Goal: Task Accomplishment & Management: Manage account settings

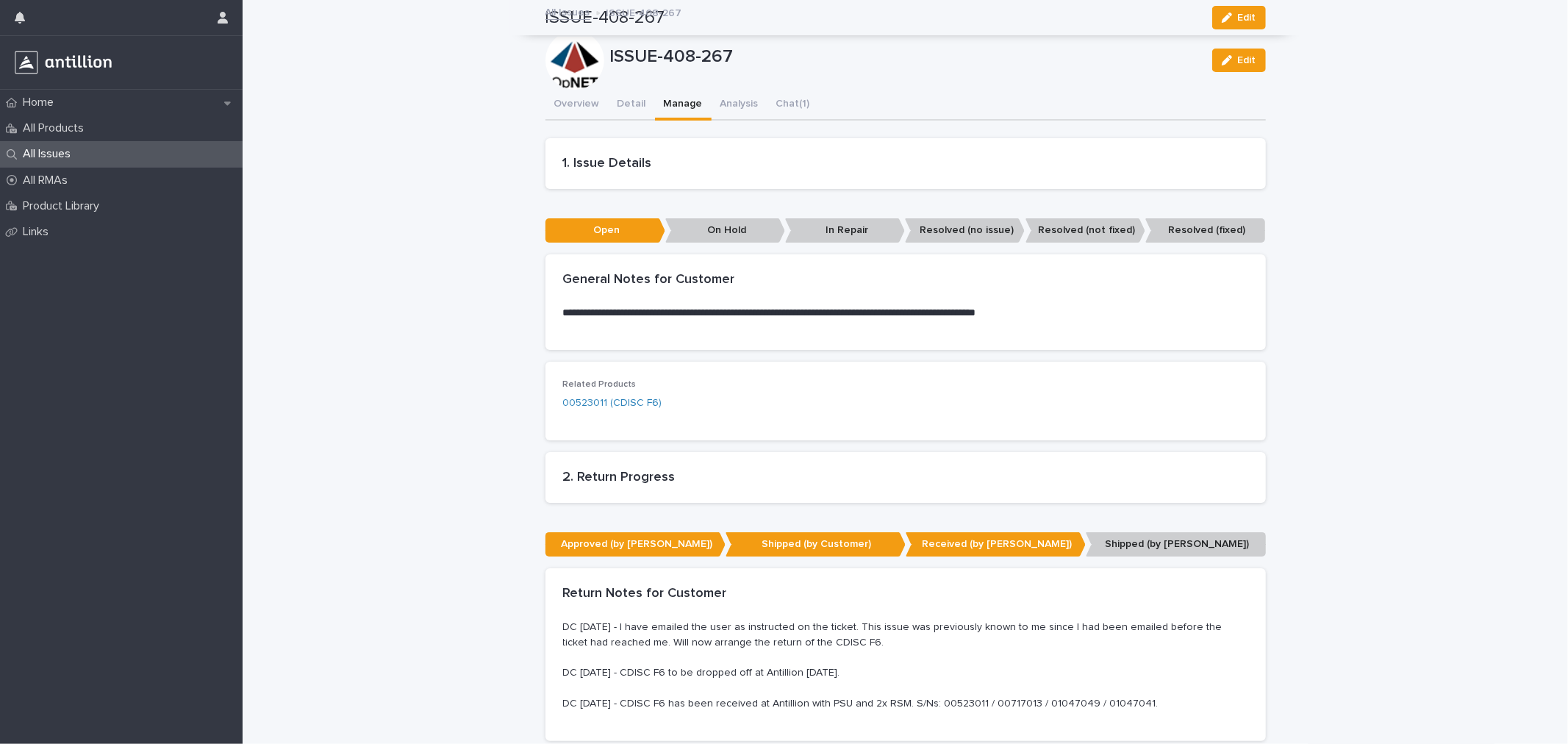
scroll to position [326, 0]
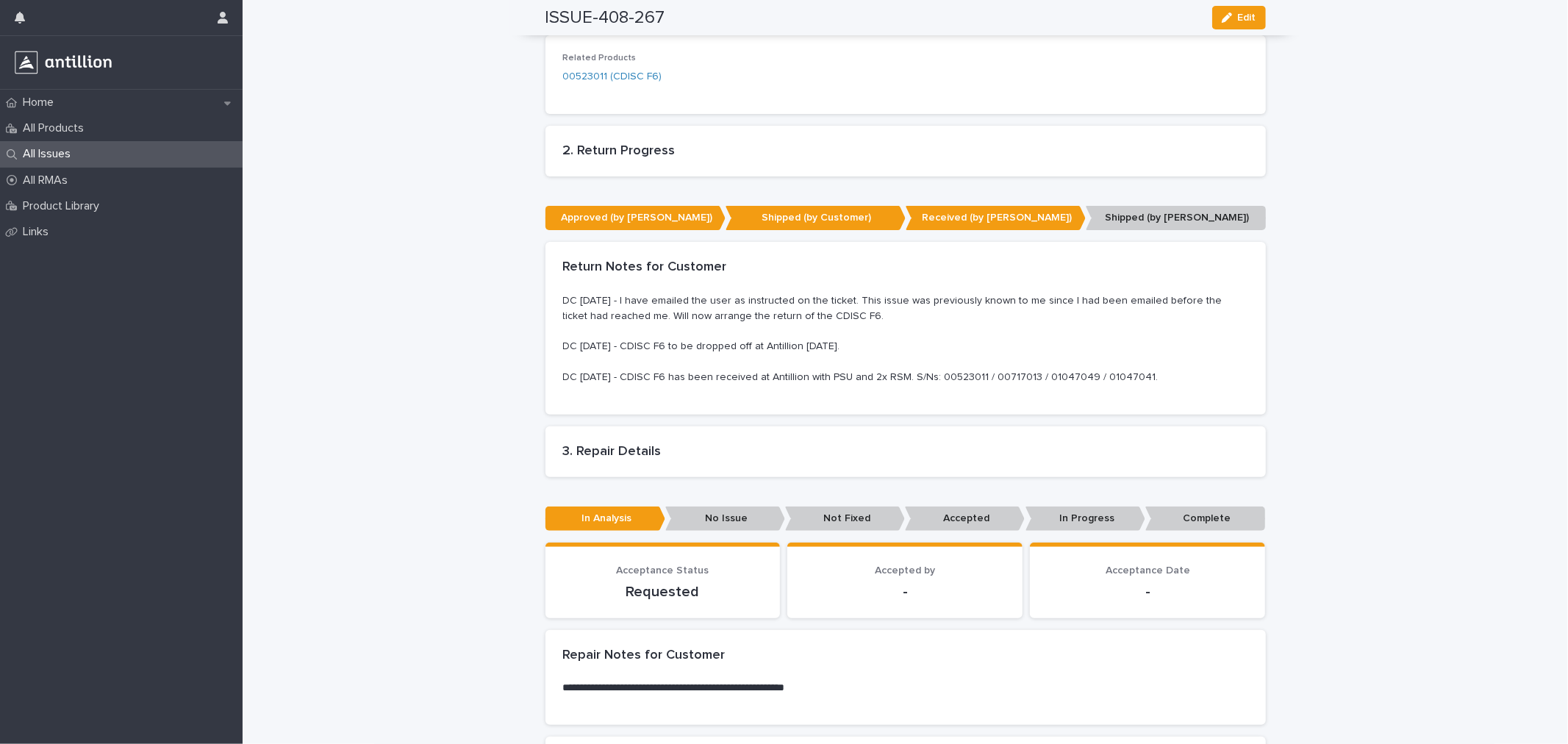
click at [45, 145] on div "All Issues" at bounding box center [121, 154] width 243 height 26
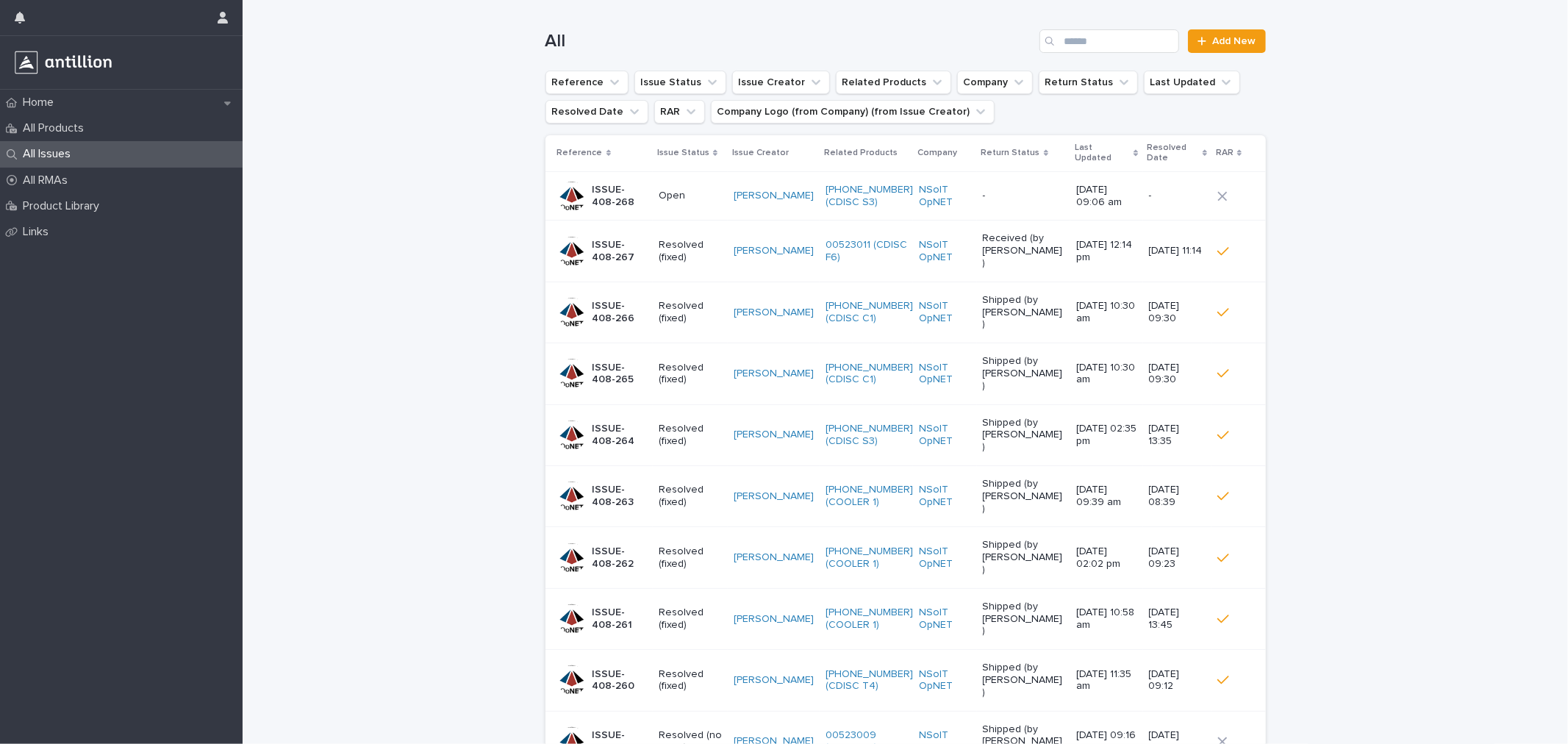
click at [612, 188] on p "ISSUE-408-268" at bounding box center [619, 196] width 54 height 25
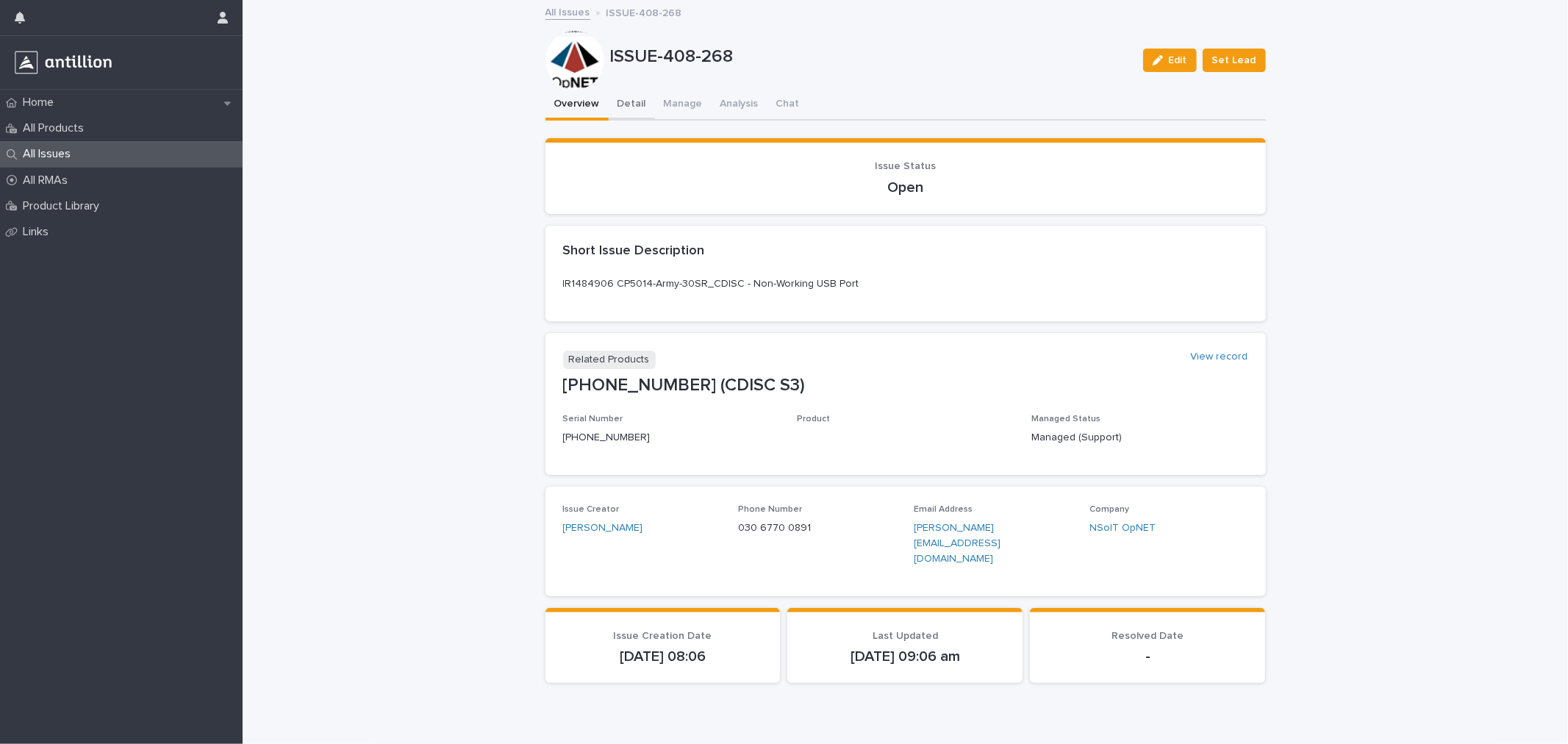
click at [625, 112] on button "Detail" at bounding box center [632, 105] width 46 height 31
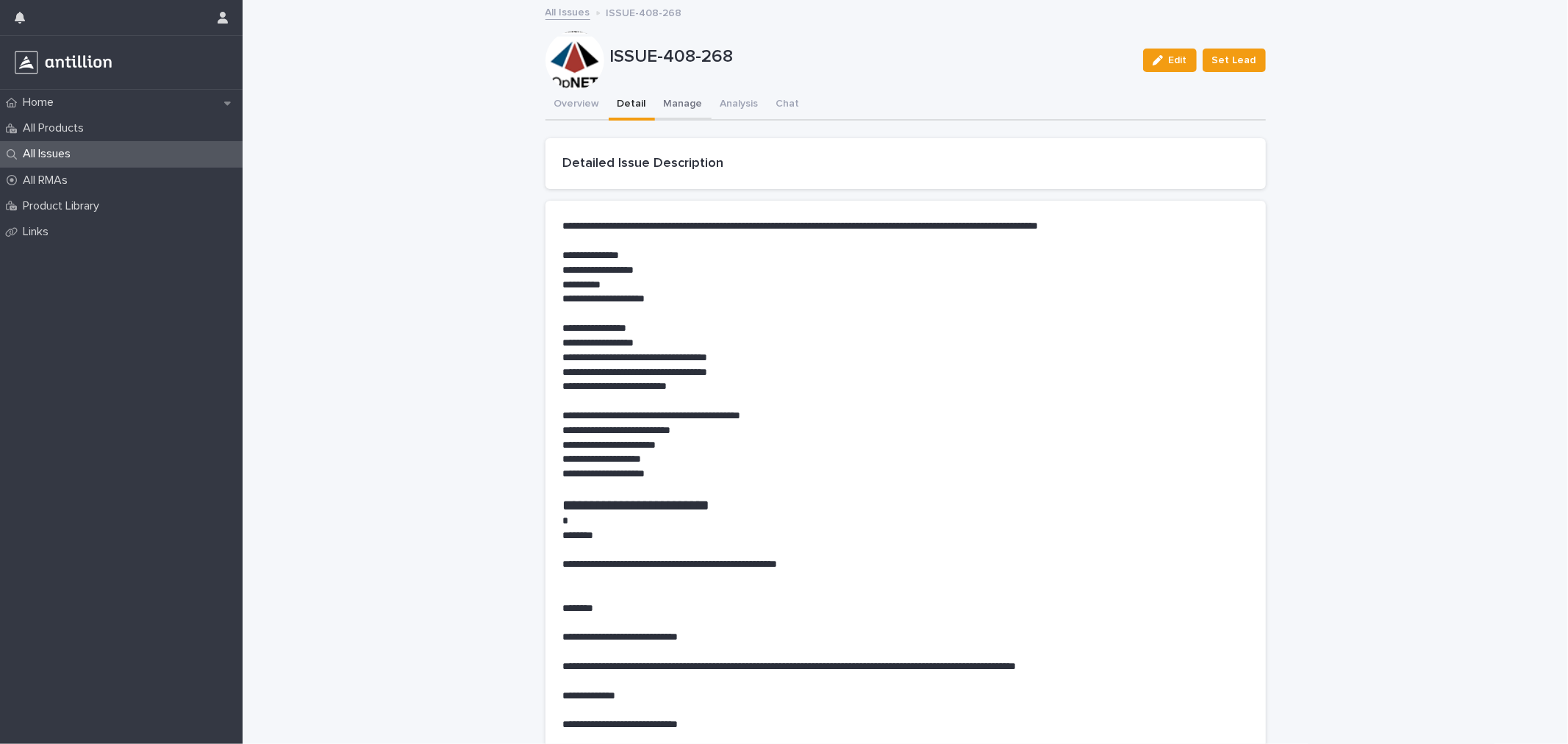
click at [671, 116] on button "Manage" at bounding box center [683, 105] width 57 height 31
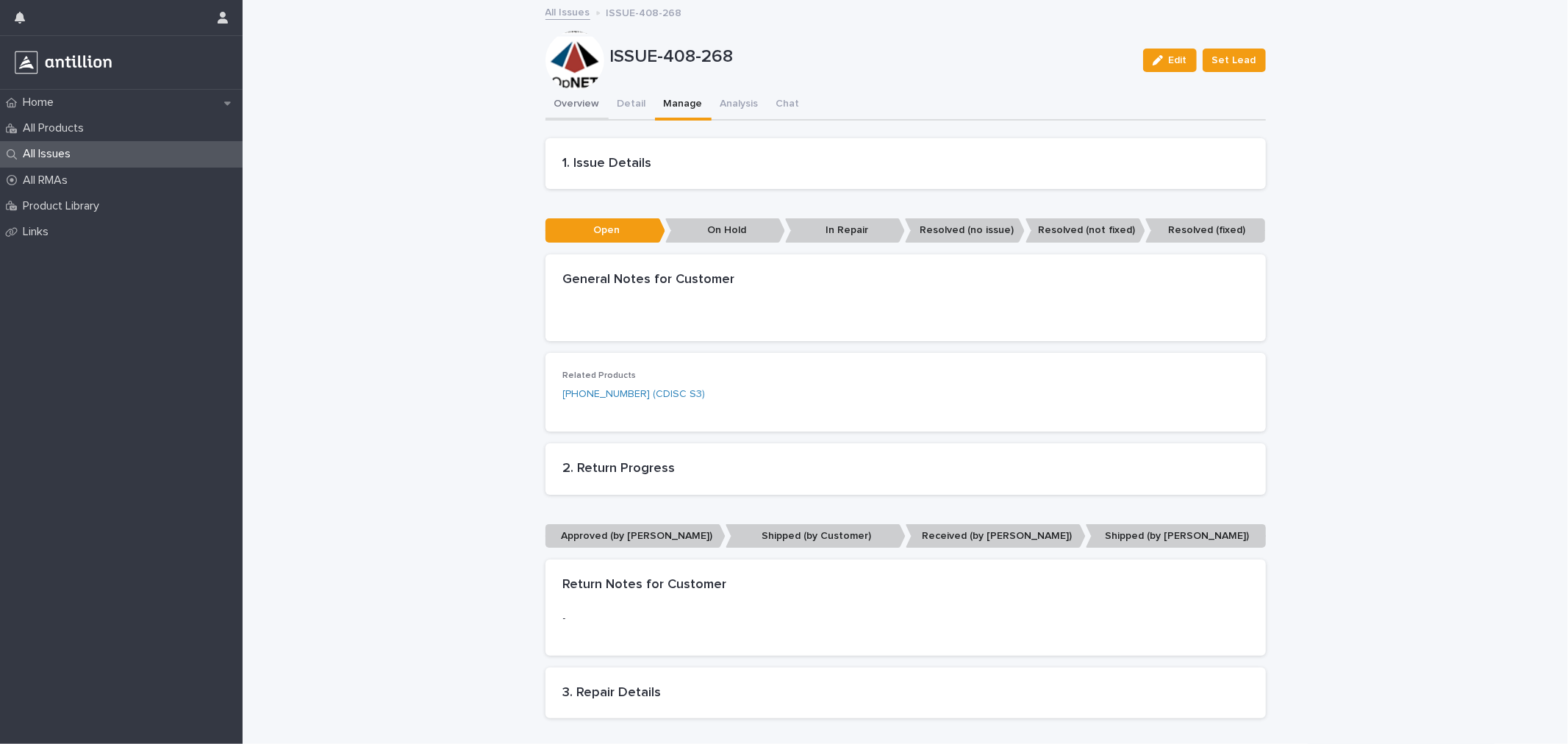
click at [555, 106] on button "Overview" at bounding box center [577, 105] width 64 height 31
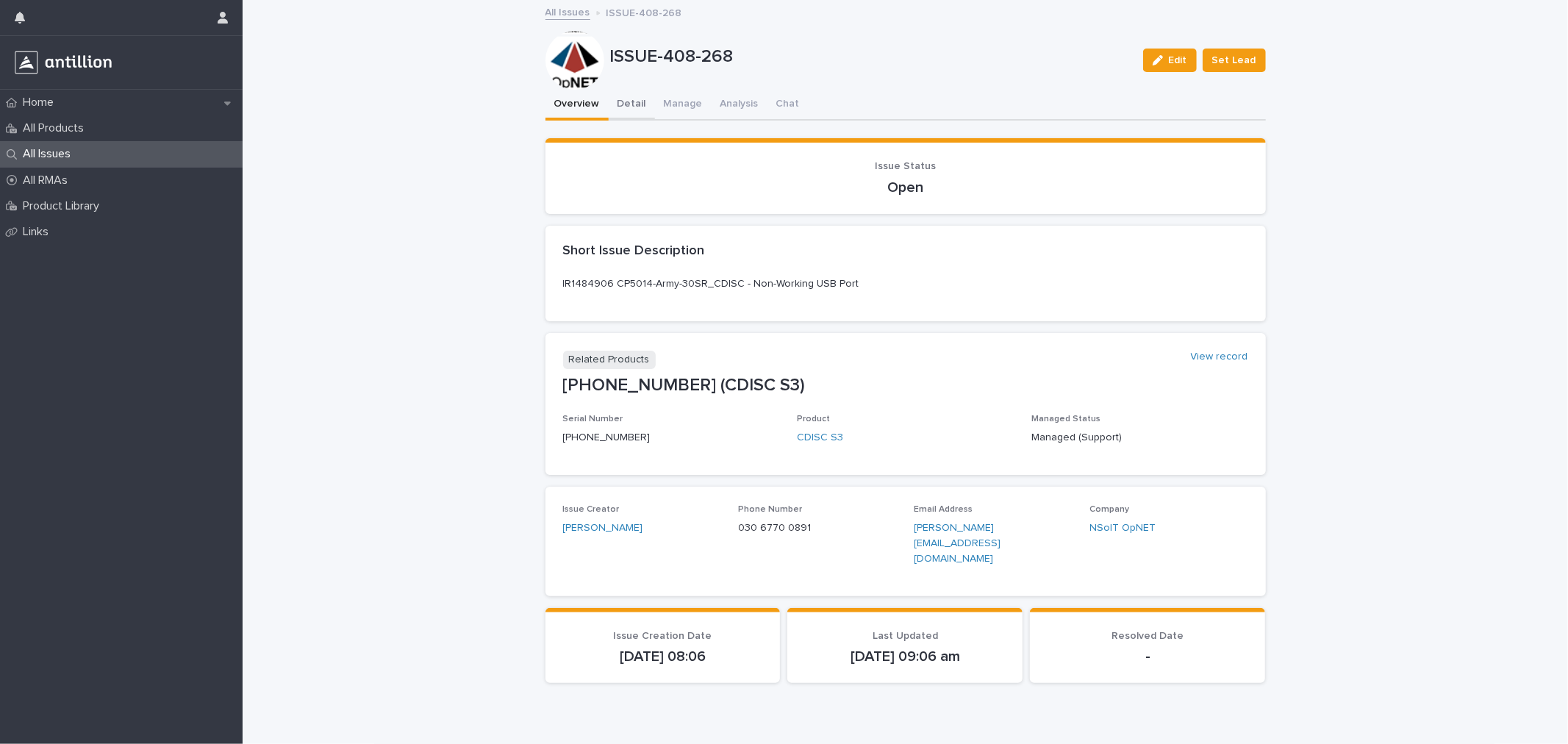
drag, startPoint x: 630, startPoint y: 100, endPoint x: 623, endPoint y: 105, distance: 8.6
click at [623, 105] on button "Detail" at bounding box center [632, 105] width 46 height 31
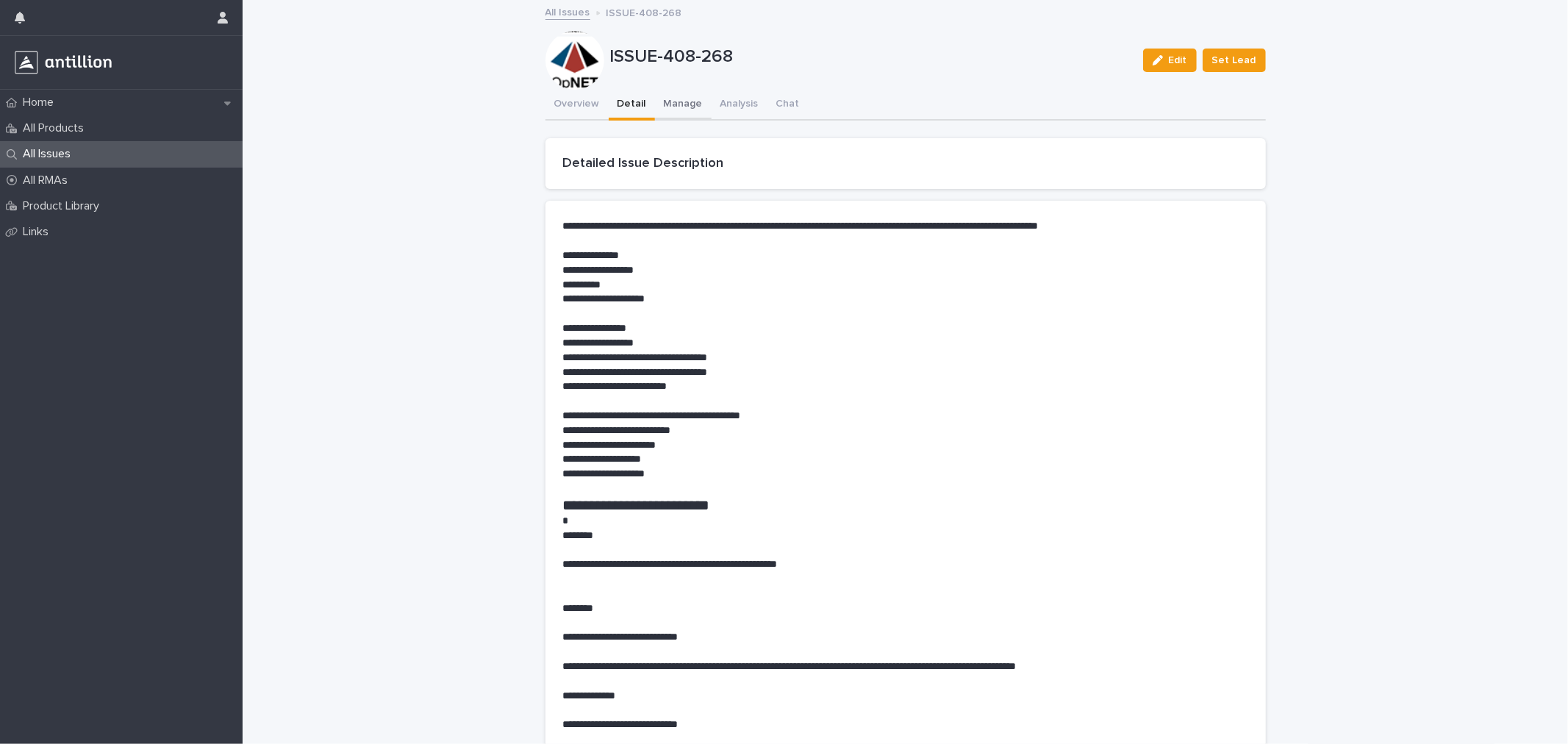
click at [660, 94] on button "Manage" at bounding box center [683, 105] width 57 height 31
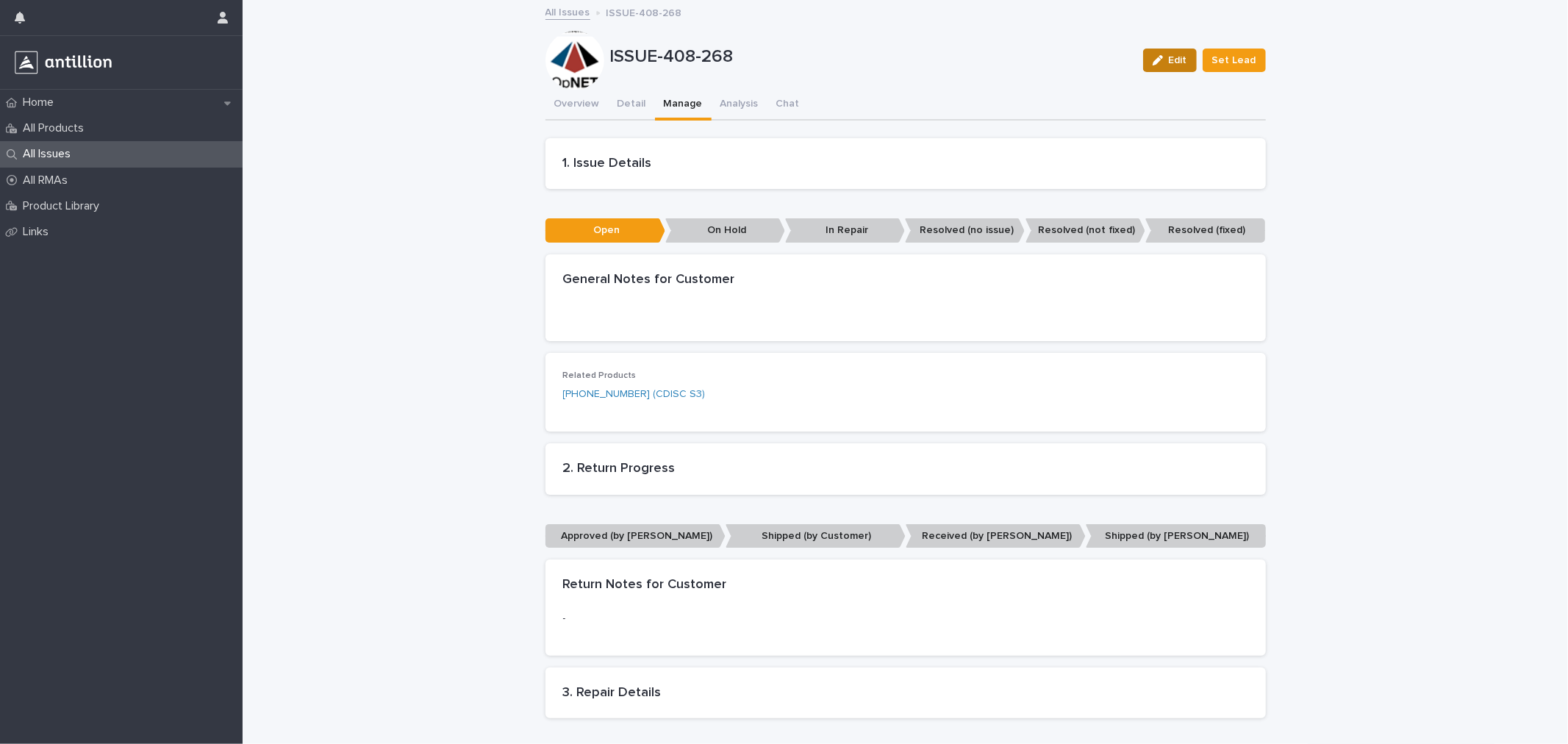
click at [1147, 48] on button "Edit" at bounding box center [1170, 60] width 54 height 24
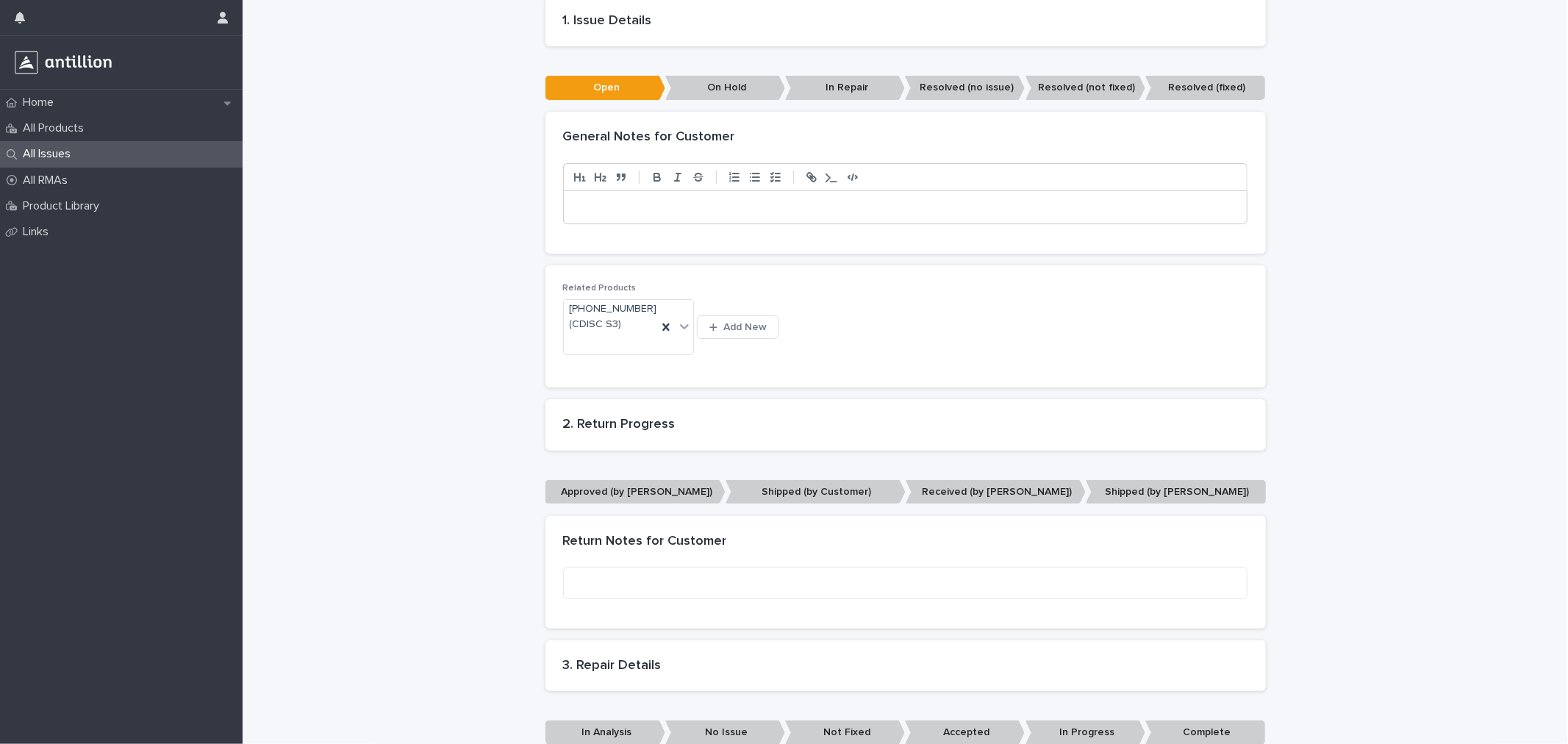
scroll to position [489, 0]
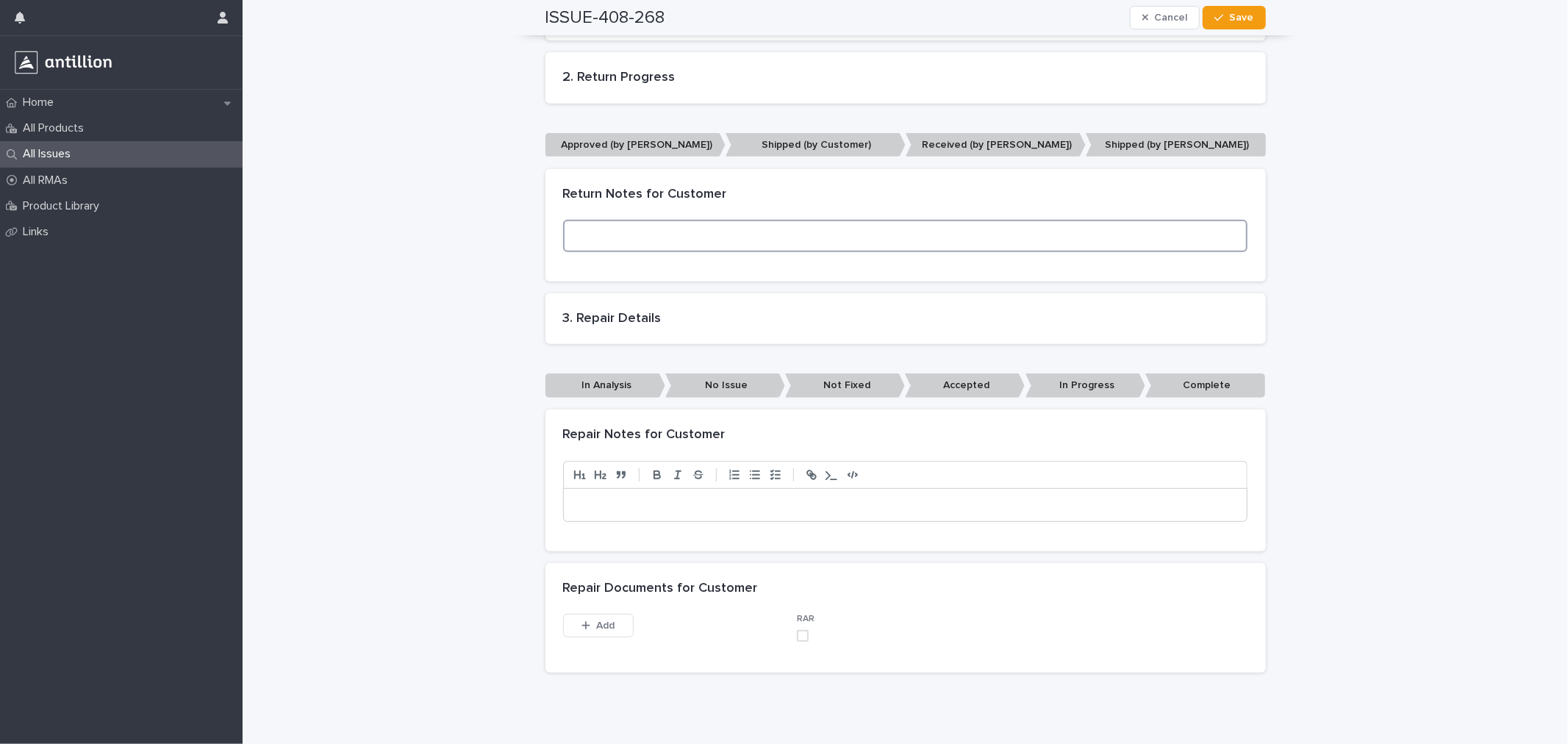
click at [699, 241] on textarea at bounding box center [905, 235] width 685 height 31
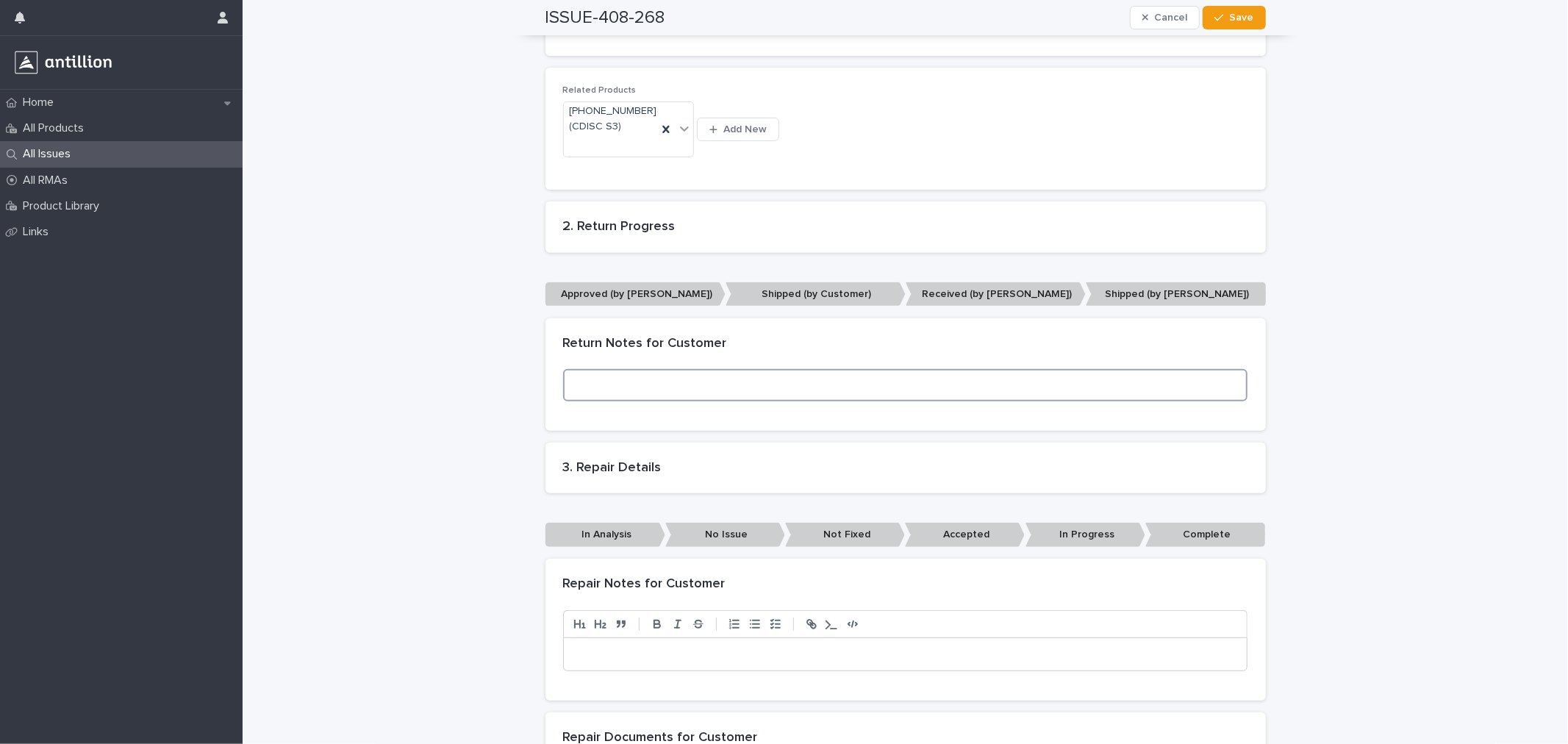
scroll to position [82, 0]
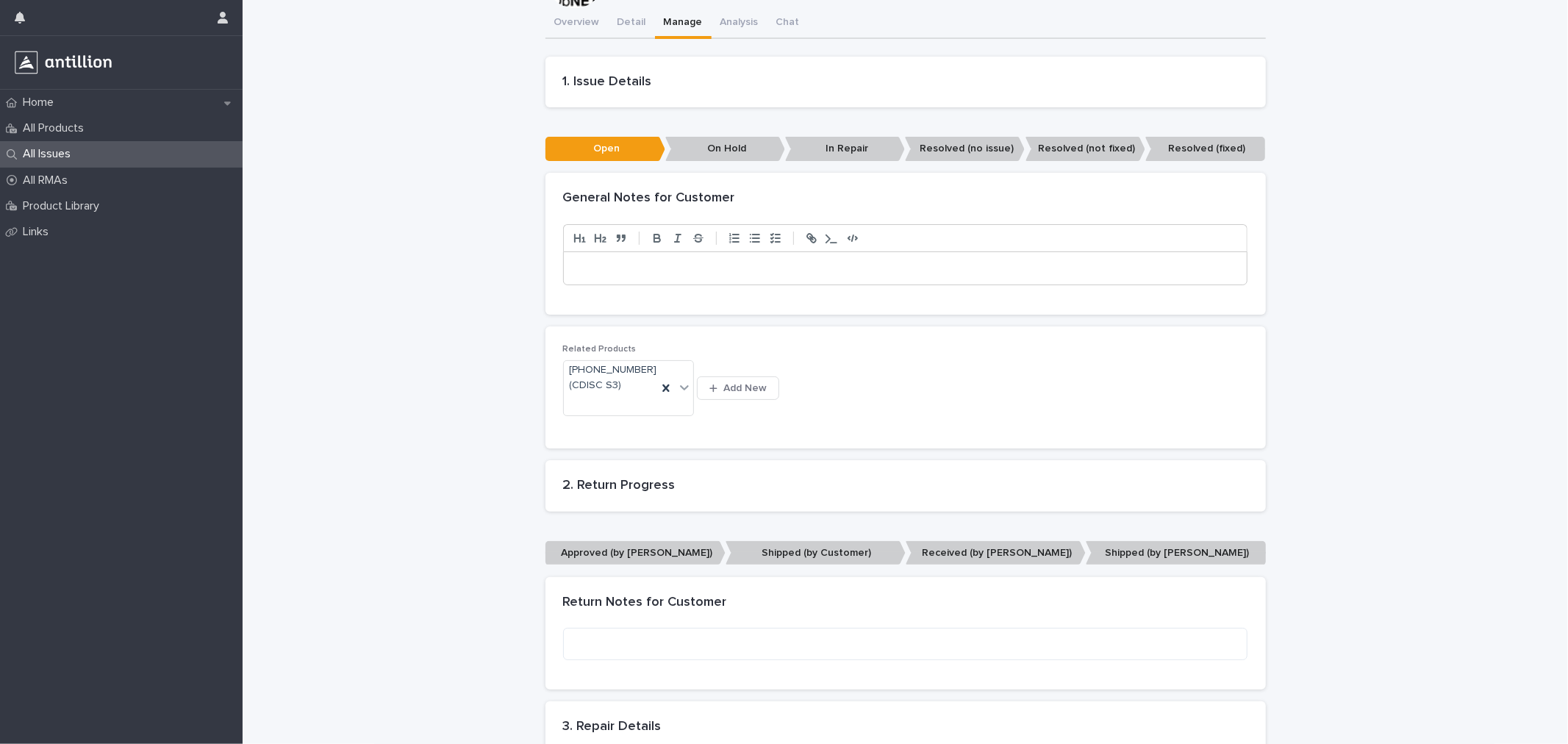
click at [636, 541] on p "Approved (by [PERSON_NAME])" at bounding box center [635, 553] width 180 height 24
click at [681, 641] on textarea at bounding box center [905, 643] width 685 height 31
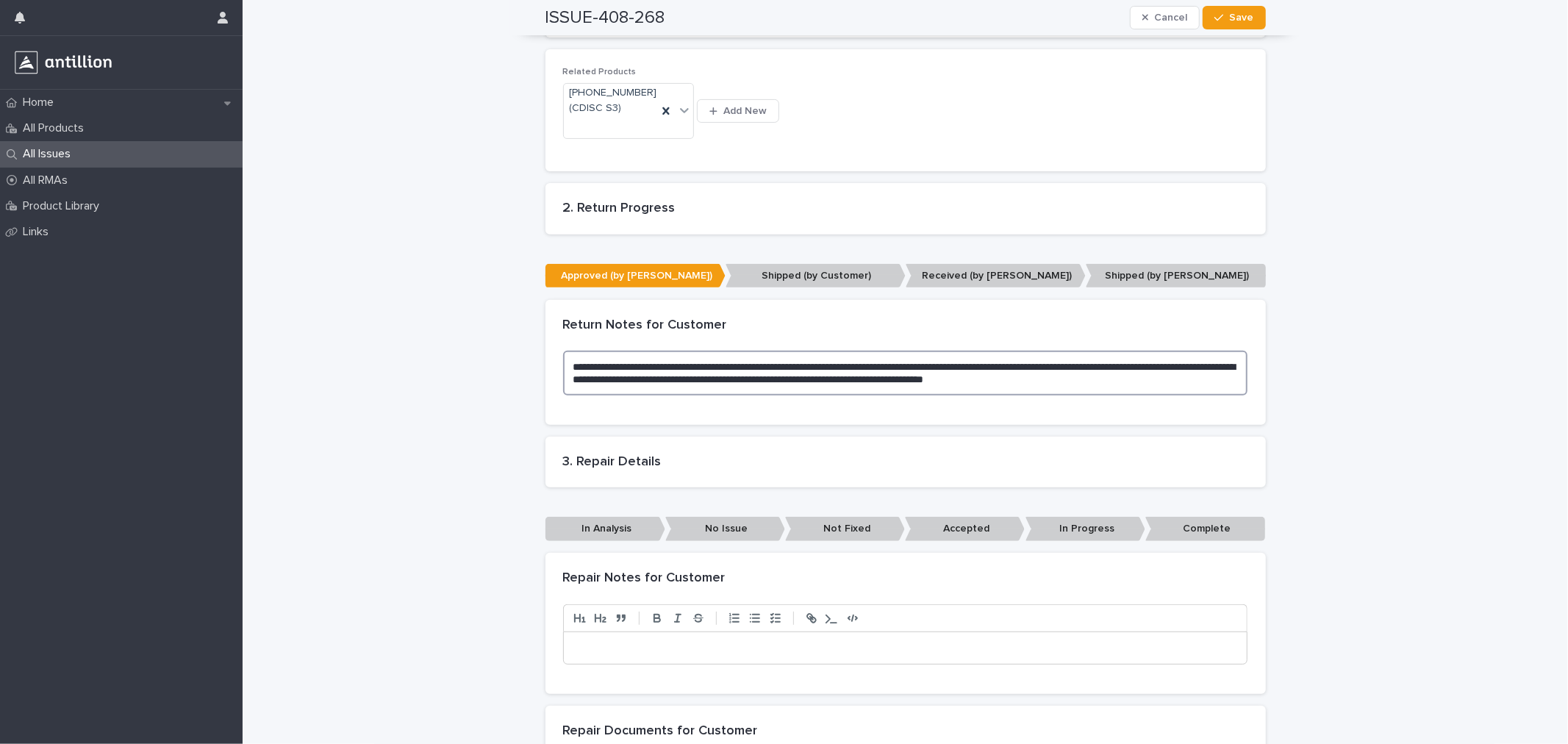
scroll to position [0, 0]
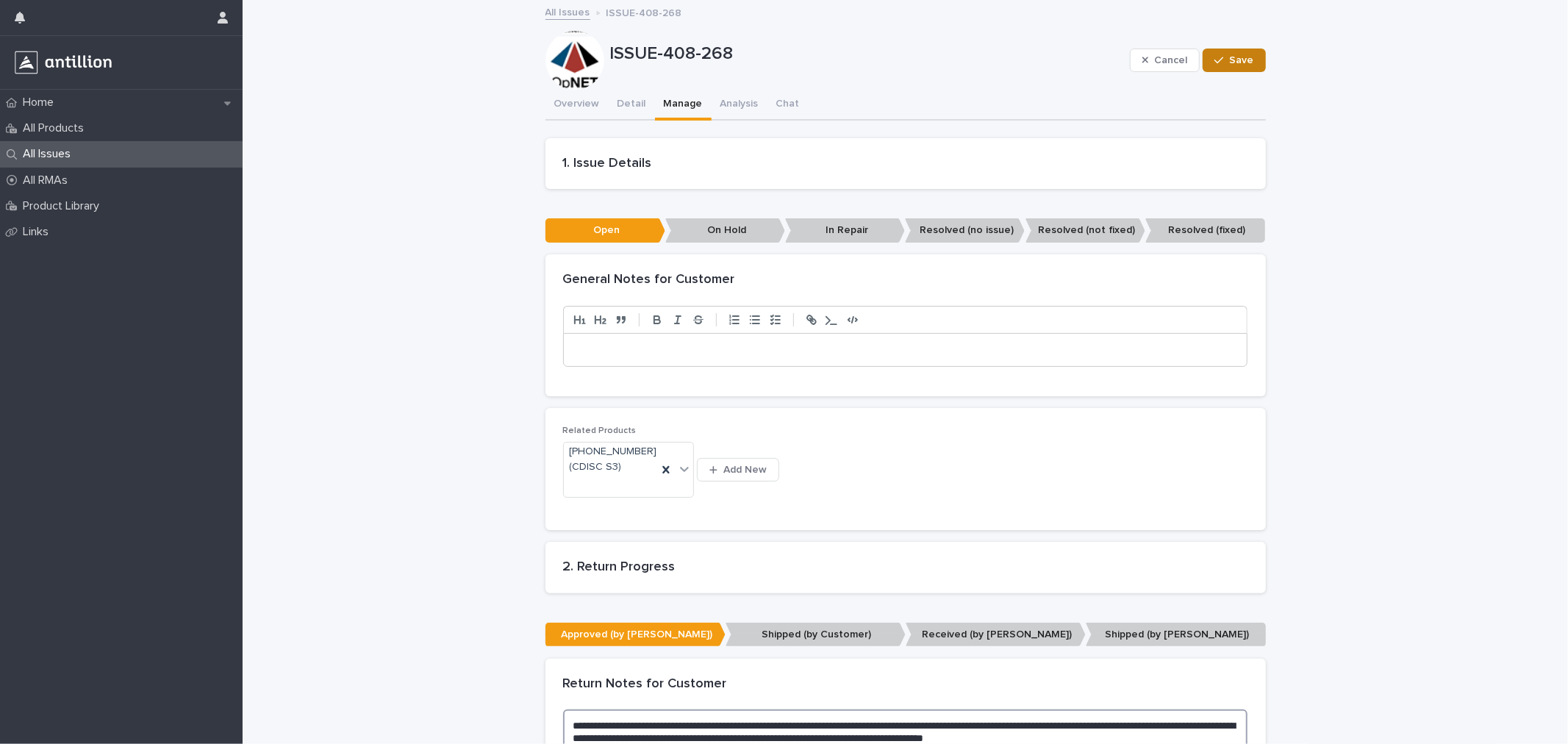
type textarea "**********"
click at [1218, 60] on icon "button" at bounding box center [1219, 60] width 9 height 10
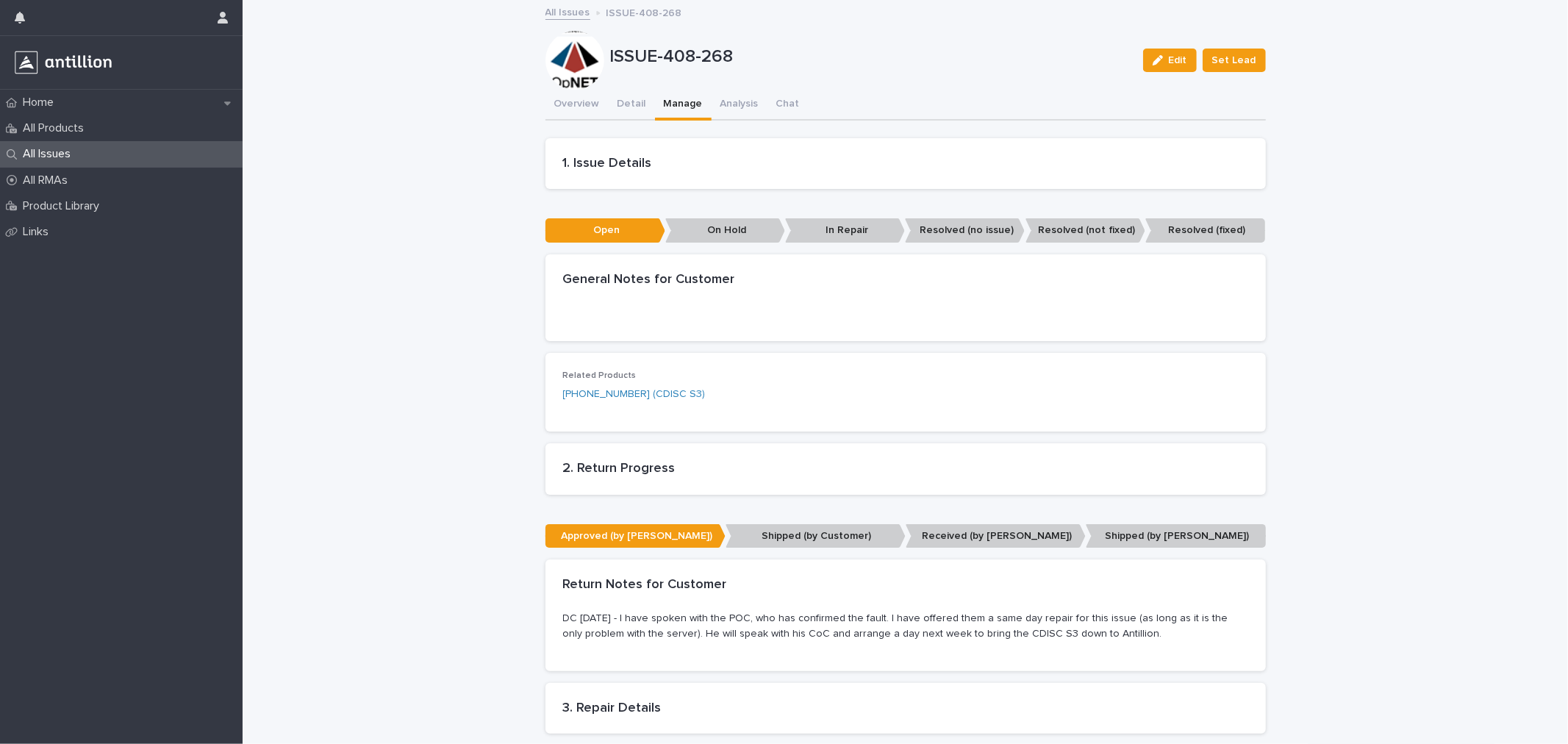
click at [156, 141] on div "All Issues" at bounding box center [121, 154] width 243 height 26
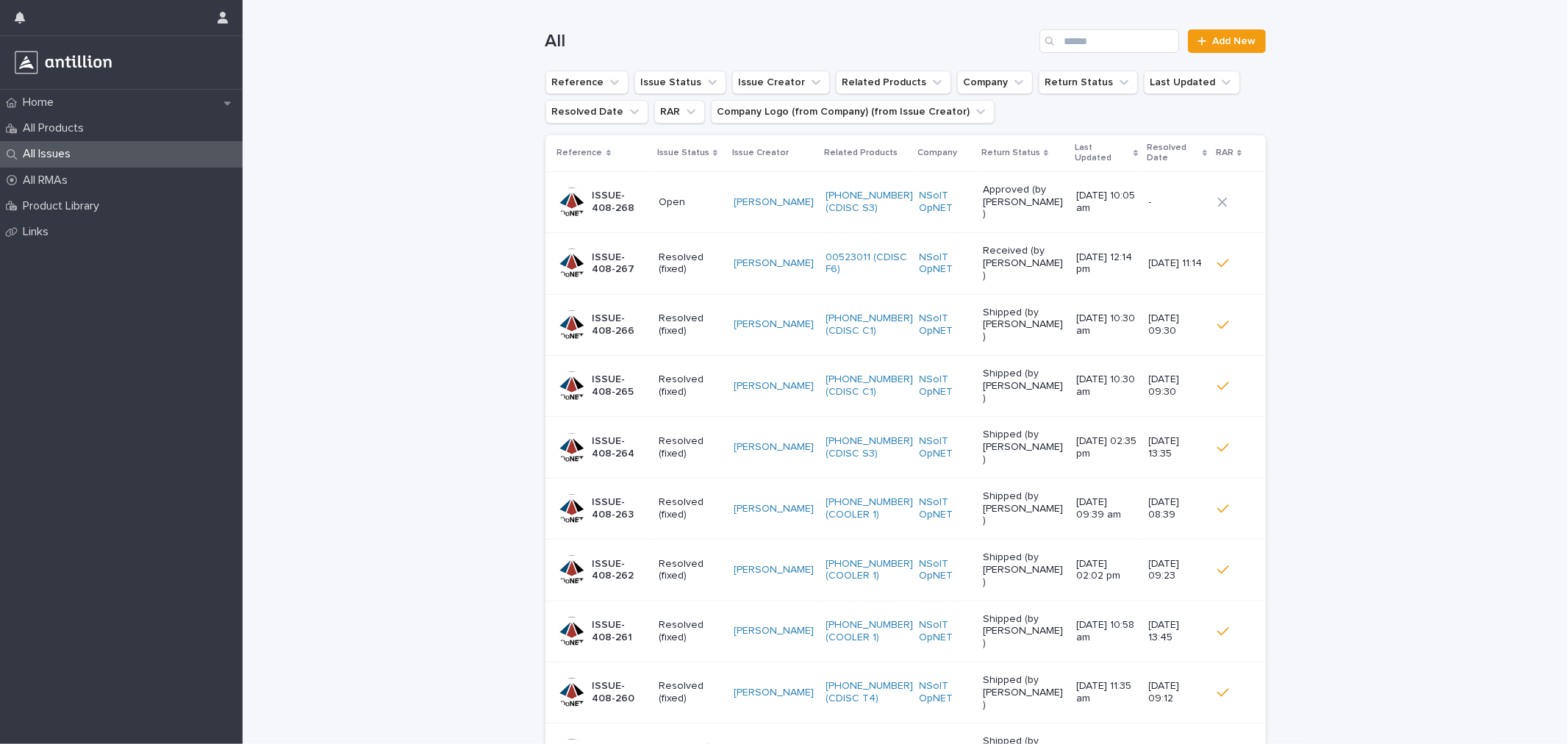
click at [626, 193] on p "ISSUE-408-268" at bounding box center [620, 202] width 55 height 25
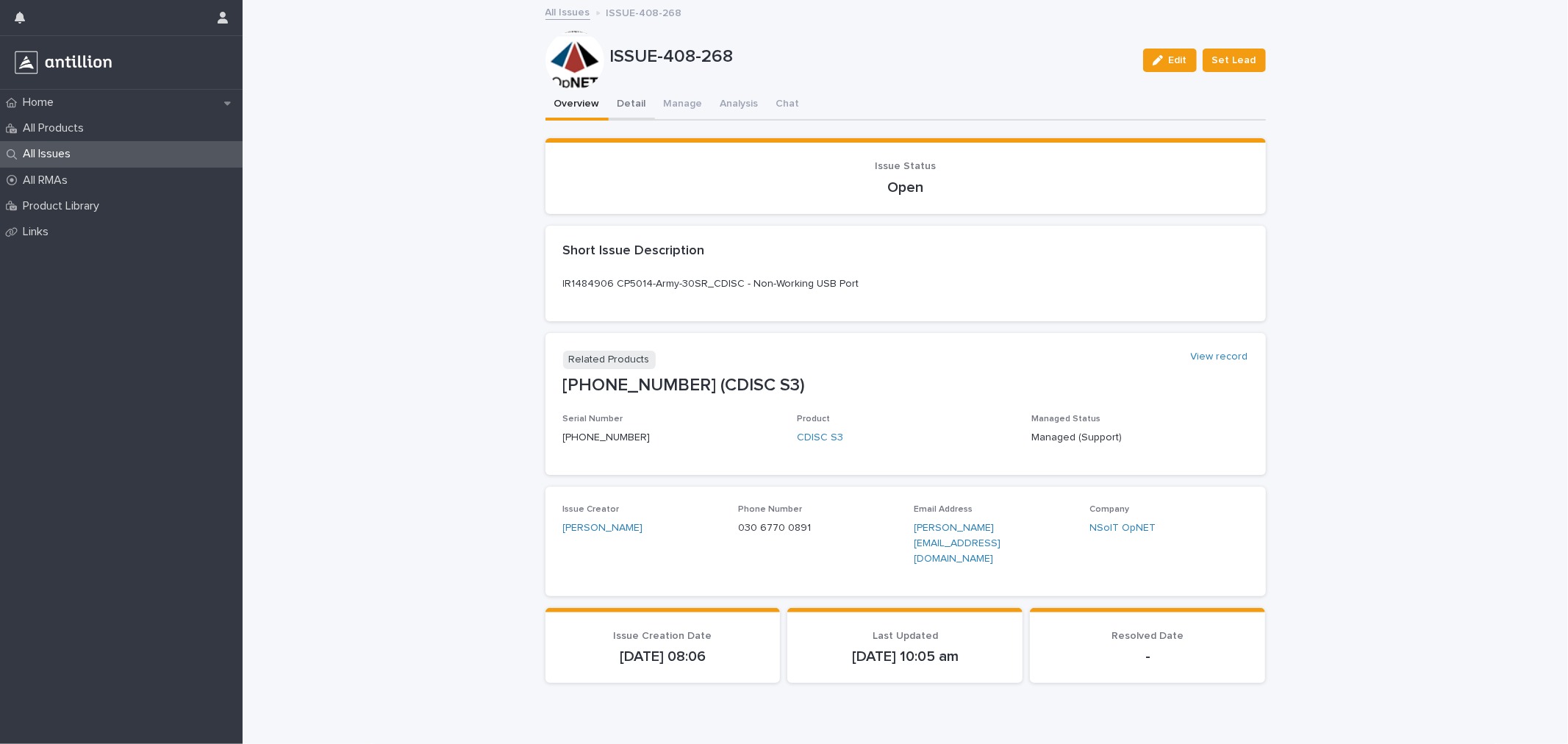
click at [615, 98] on button "Detail" at bounding box center [632, 105] width 46 height 31
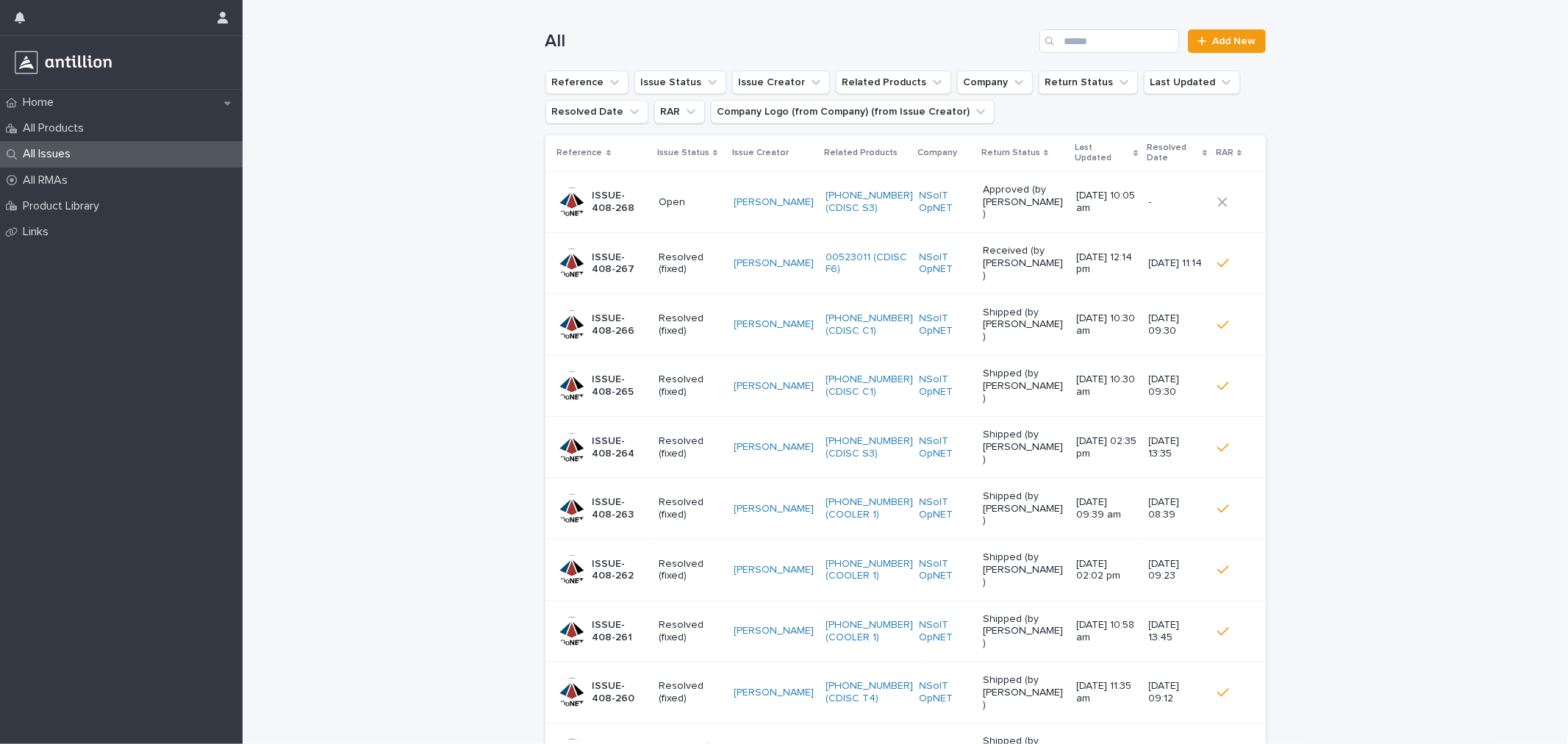
click at [684, 196] on div "Open" at bounding box center [691, 203] width 64 height 24
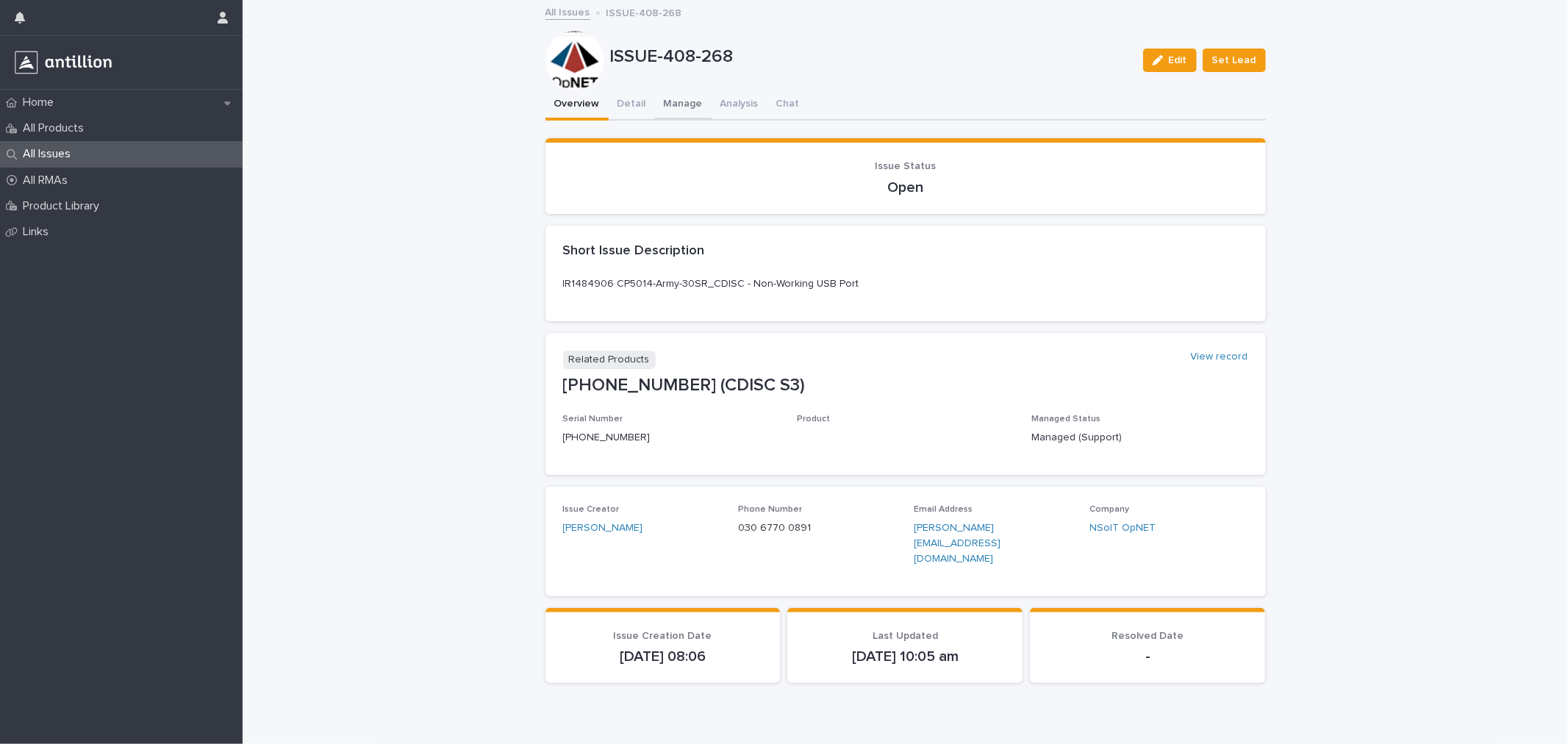
click at [657, 112] on button "Manage" at bounding box center [683, 105] width 57 height 31
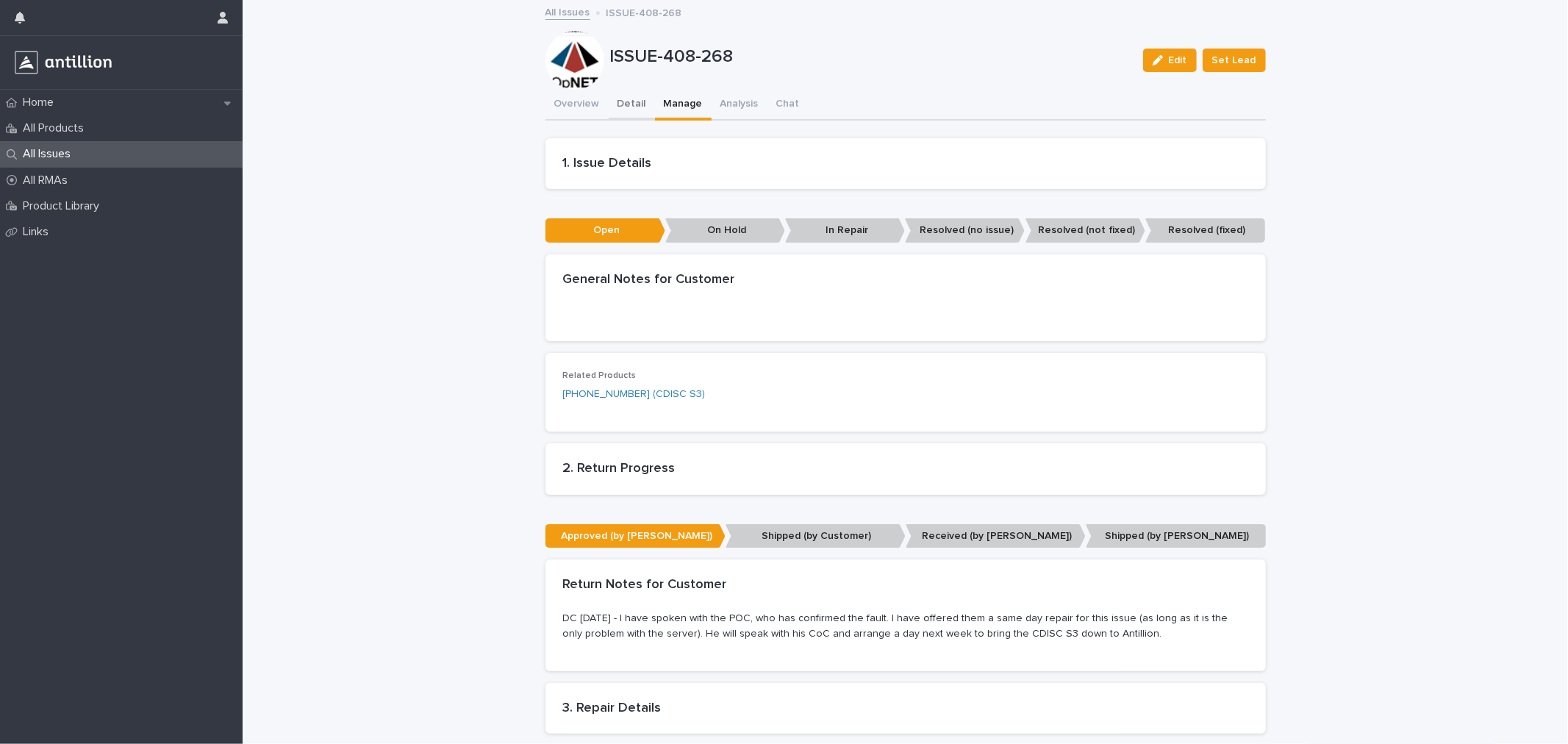
click at [636, 96] on button "Detail" at bounding box center [632, 105] width 46 height 31
